Goal: Go to known website: Go to known website

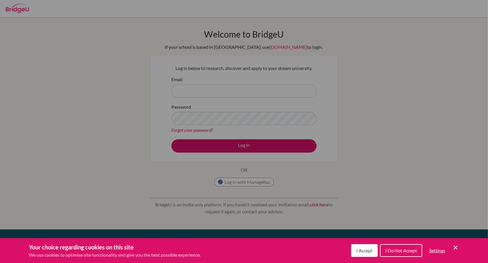
click at [267, 91] on div "Cookie Preferences" at bounding box center [244, 131] width 488 height 263
click at [276, 101] on div "Cookie Preferences" at bounding box center [244, 131] width 488 height 263
click at [201, 106] on div "Cookie Preferences" at bounding box center [244, 131] width 488 height 263
click at [204, 94] on div "Cookie Preferences" at bounding box center [244, 131] width 488 height 263
click at [464, 241] on div "Your choice regarding cookies on this site We use cookies to optimise site func…" at bounding box center [244, 250] width 488 height 25
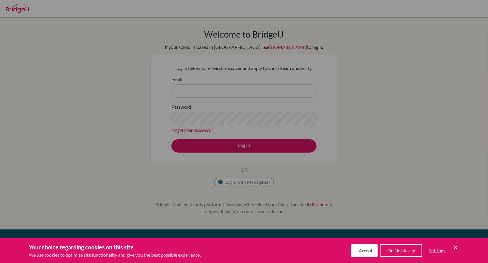
click at [458, 245] on icon "Cookie Control Close Icon" at bounding box center [455, 247] width 7 height 7
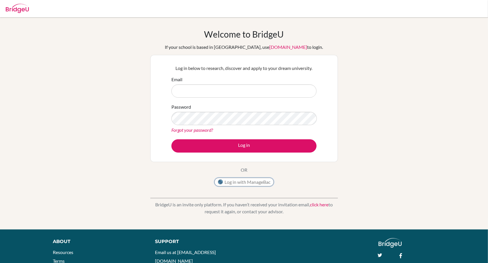
click at [223, 181] on img at bounding box center [221, 182] width 6 height 6
click at [232, 183] on button "Log in with ManageBac" at bounding box center [243, 181] width 59 height 9
click at [230, 181] on button "Log in with ManageBac" at bounding box center [243, 181] width 59 height 9
click at [234, 180] on button "Log in with ManageBac" at bounding box center [243, 181] width 59 height 9
click at [196, 89] on input "Email" at bounding box center [243, 90] width 145 height 13
